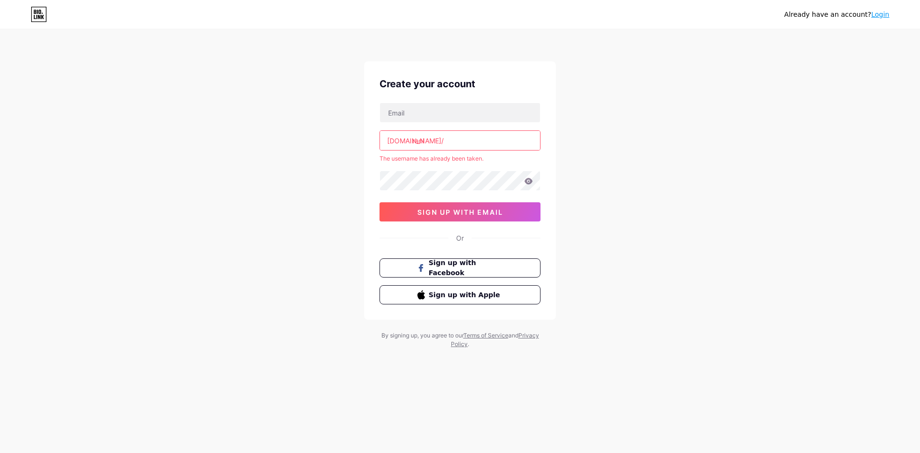
click at [438, 139] on input "ranI" at bounding box center [460, 140] width 160 height 19
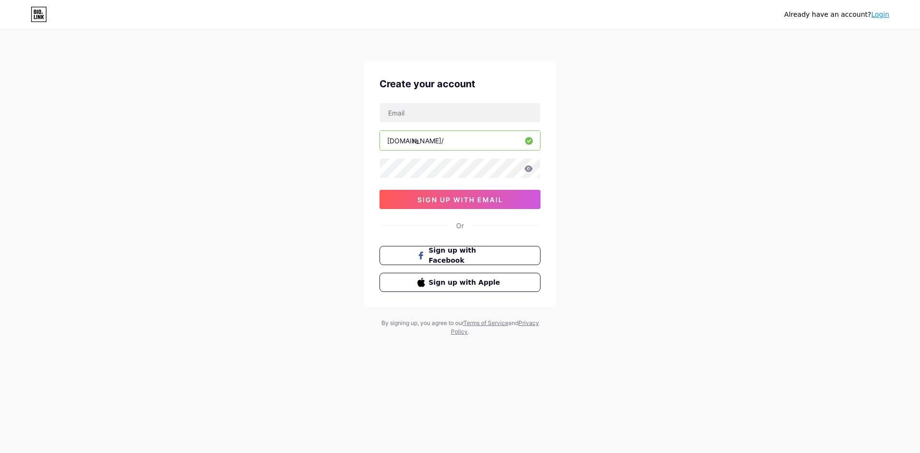
type input "r"
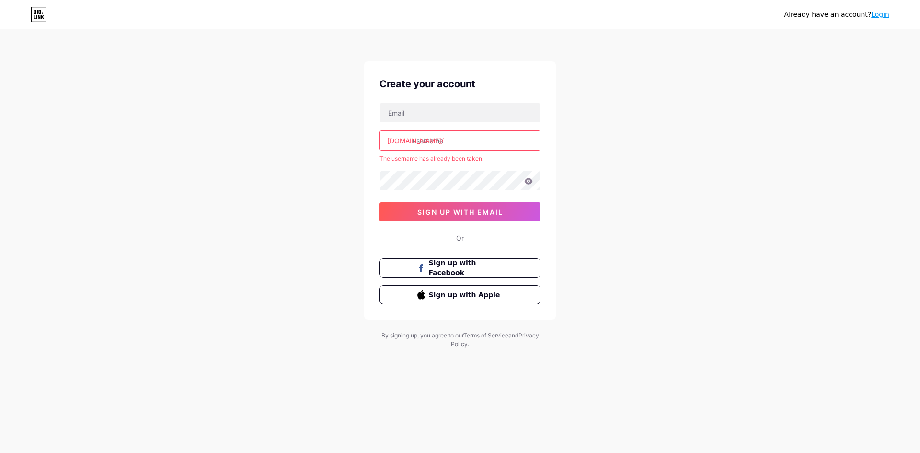
type input "2"
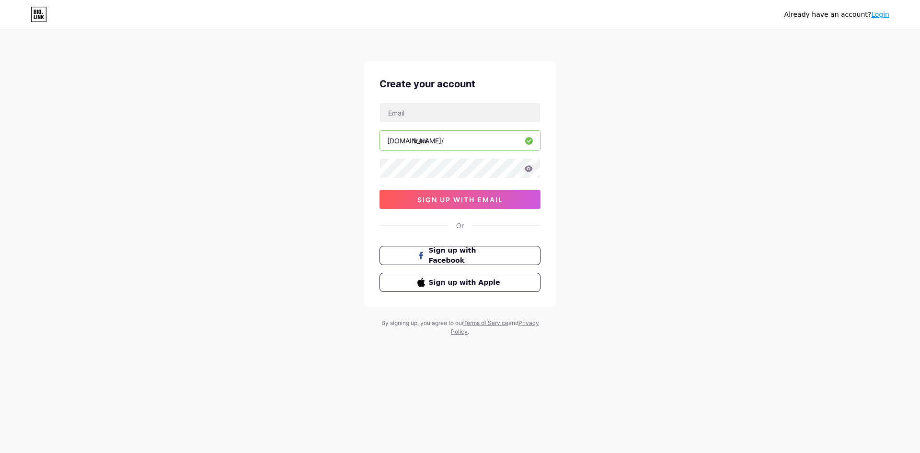
type input "1rani"
click at [527, 172] on icon at bounding box center [529, 168] width 8 height 6
drag, startPoint x: 424, startPoint y: 112, endPoint x: 417, endPoint y: 107, distance: 8.2
click at [424, 112] on input "text" at bounding box center [460, 112] width 160 height 19
paste input "[EMAIL_ADDRESS][DOMAIN_NAME]"
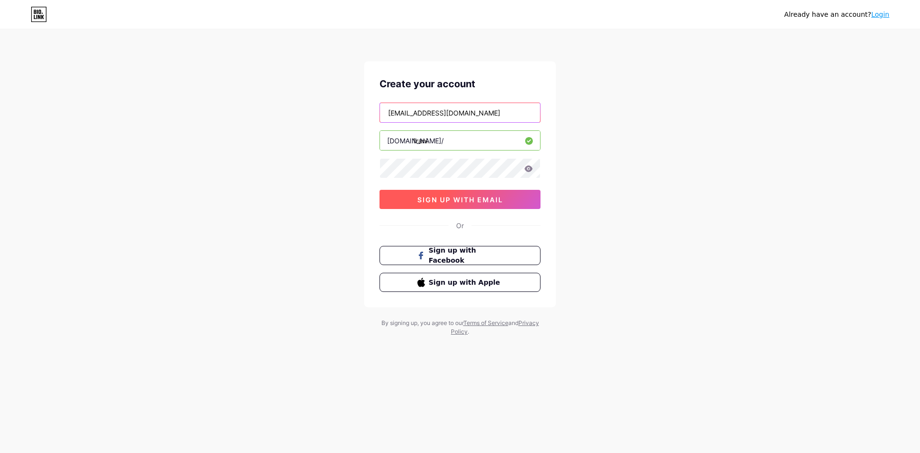
type input "[EMAIL_ADDRESS][DOMAIN_NAME]"
click at [488, 205] on button "sign up with email" at bounding box center [460, 199] width 161 height 19
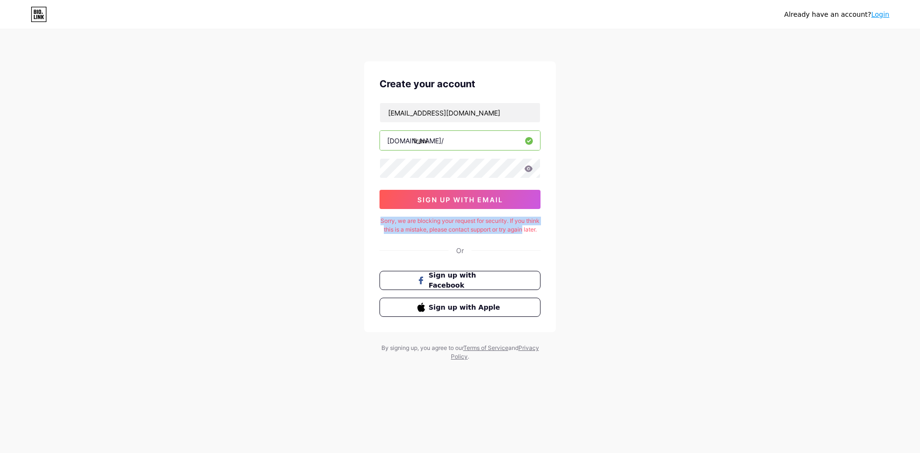
drag, startPoint x: 378, startPoint y: 215, endPoint x: 547, endPoint y: 230, distance: 169.8
click at [547, 230] on div "Create your account [EMAIL_ADDRESS][DOMAIN_NAME] [DOMAIN_NAME]/ 1rani 03AFcWeA6…" at bounding box center [460, 196] width 192 height 271
copy div "Sorry, we are blocking your request for security. If you think this is a mistak…"
